Goal: Navigation & Orientation: Understand site structure

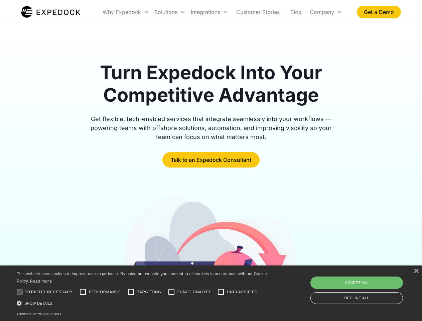
click at [222, 12] on div "Integrations" at bounding box center [209, 12] width 43 height 23
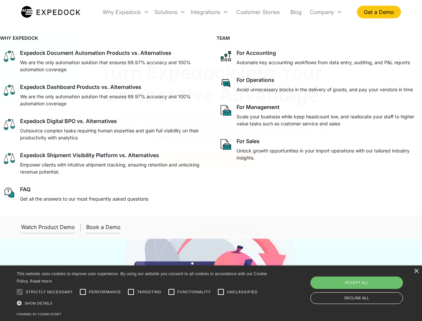
click at [126, 12] on div "Why Expedock" at bounding box center [122, 12] width 38 height 7
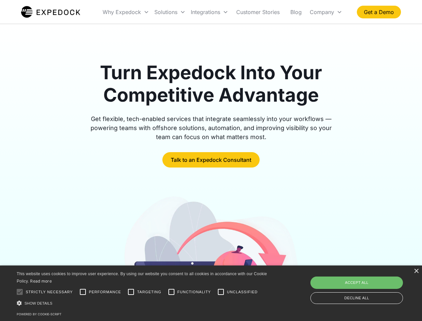
click at [170, 12] on div "Solutions" at bounding box center [165, 12] width 23 height 7
click at [209, 12] on div "Integrations" at bounding box center [205, 12] width 29 height 7
click at [326, 12] on div "Company" at bounding box center [322, 12] width 24 height 7
click at [20, 292] on div at bounding box center [19, 291] width 13 height 13
click at [83, 292] on input "Performance" at bounding box center [82, 291] width 13 height 13
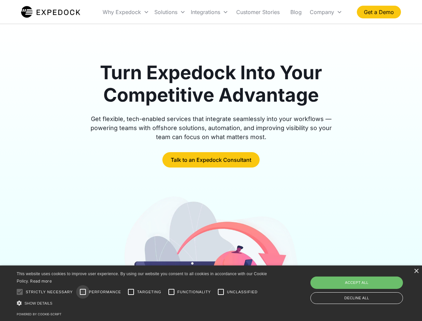
checkbox input "true"
click at [131, 292] on input "Targeting" at bounding box center [130, 291] width 13 height 13
checkbox input "true"
click at [171, 292] on input "Functionality" at bounding box center [171, 291] width 13 height 13
checkbox input "true"
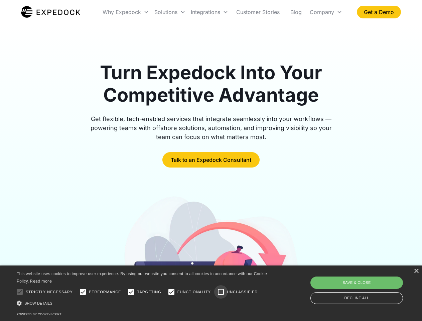
click at [221, 292] on input "Unclassified" at bounding box center [220, 291] width 13 height 13
checkbox input "true"
